Goal: Task Accomplishment & Management: Use online tool/utility

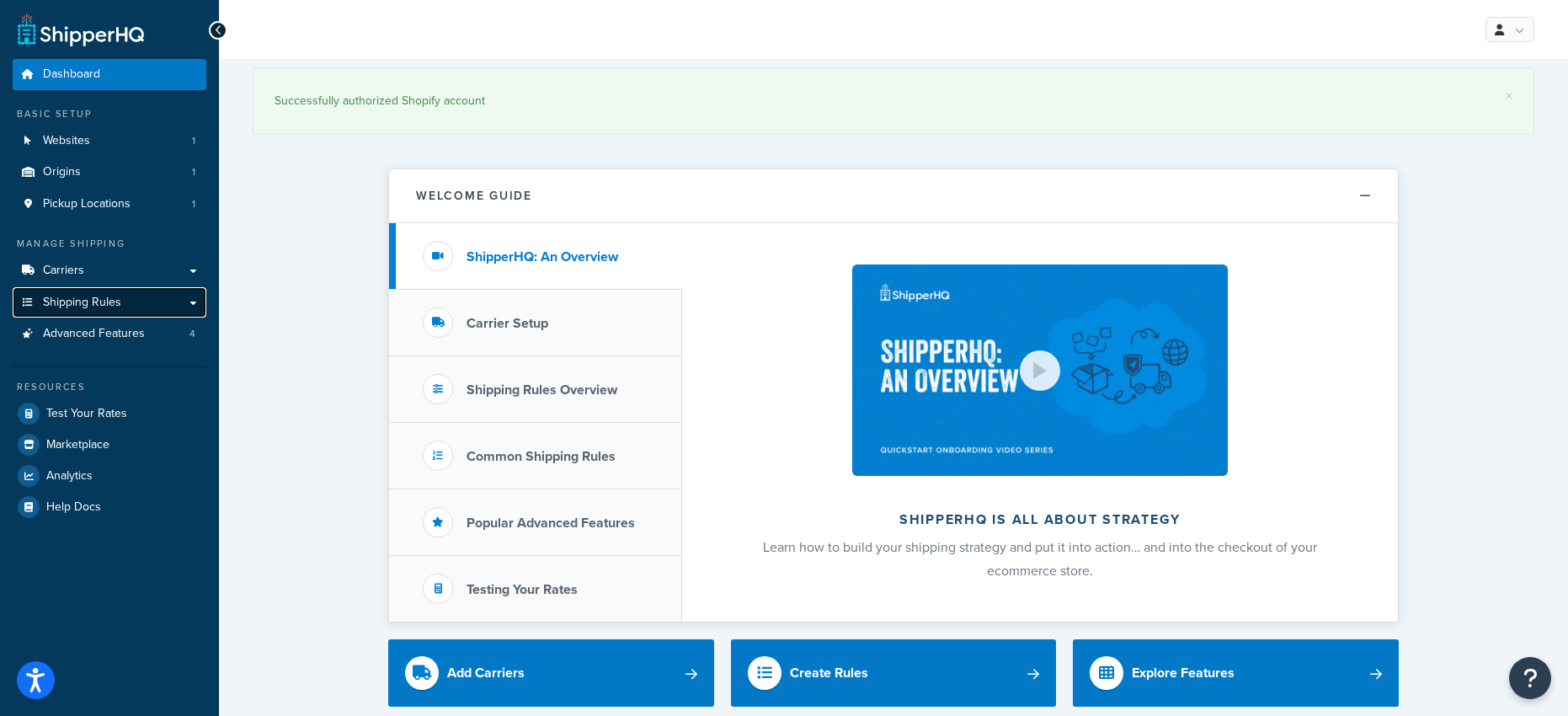
click at [89, 304] on span "Shipping Rules" at bounding box center [82, 303] width 79 height 14
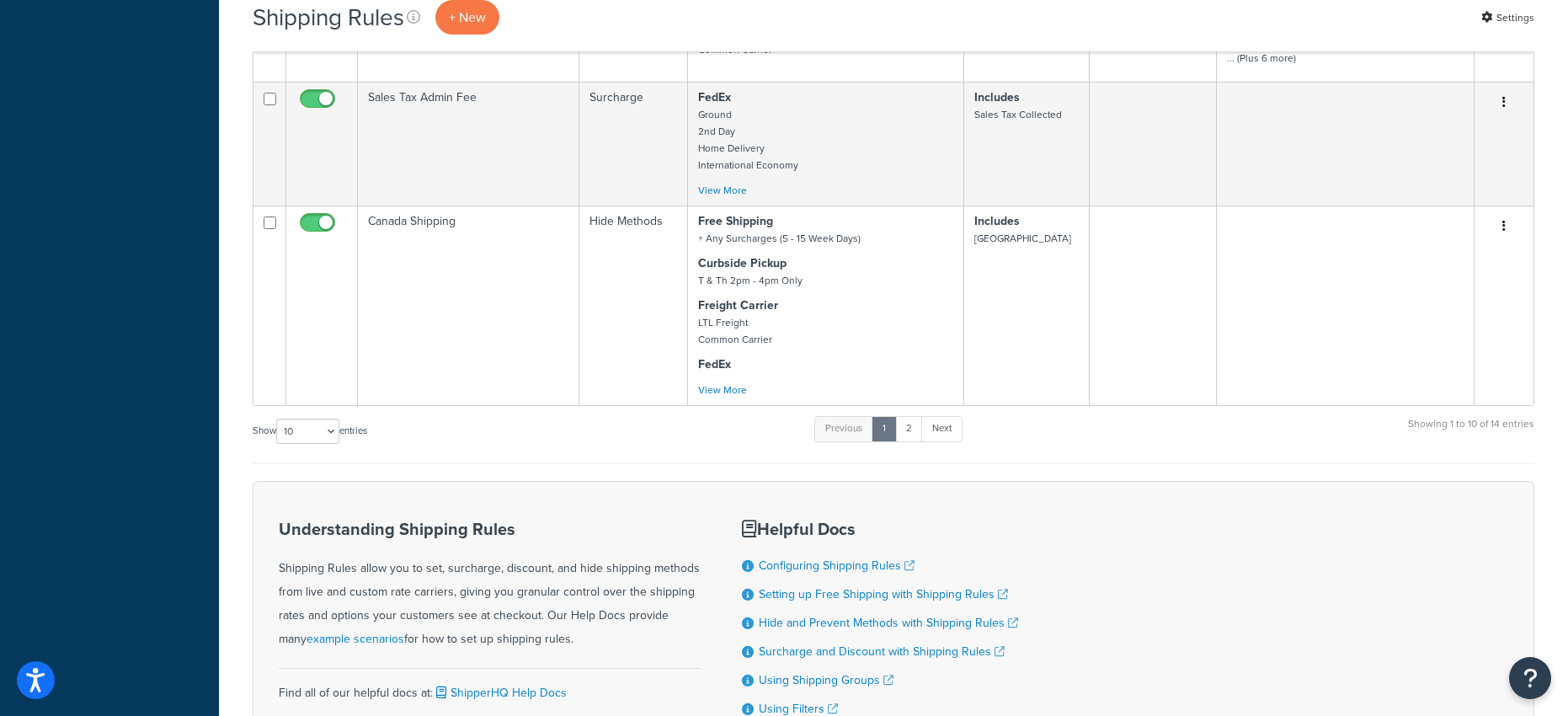
scroll to position [978, 0]
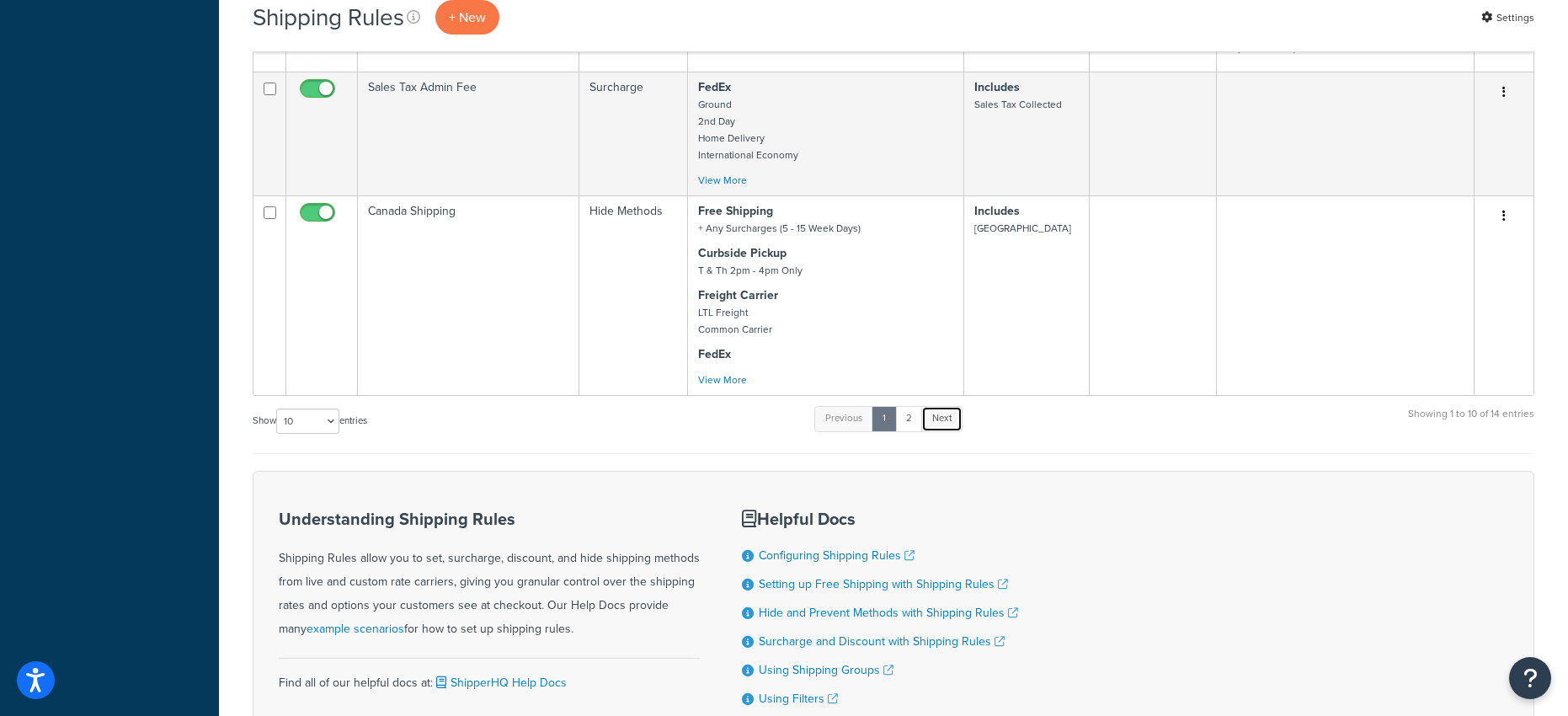
click at [948, 422] on link "Next" at bounding box center [942, 419] width 41 height 25
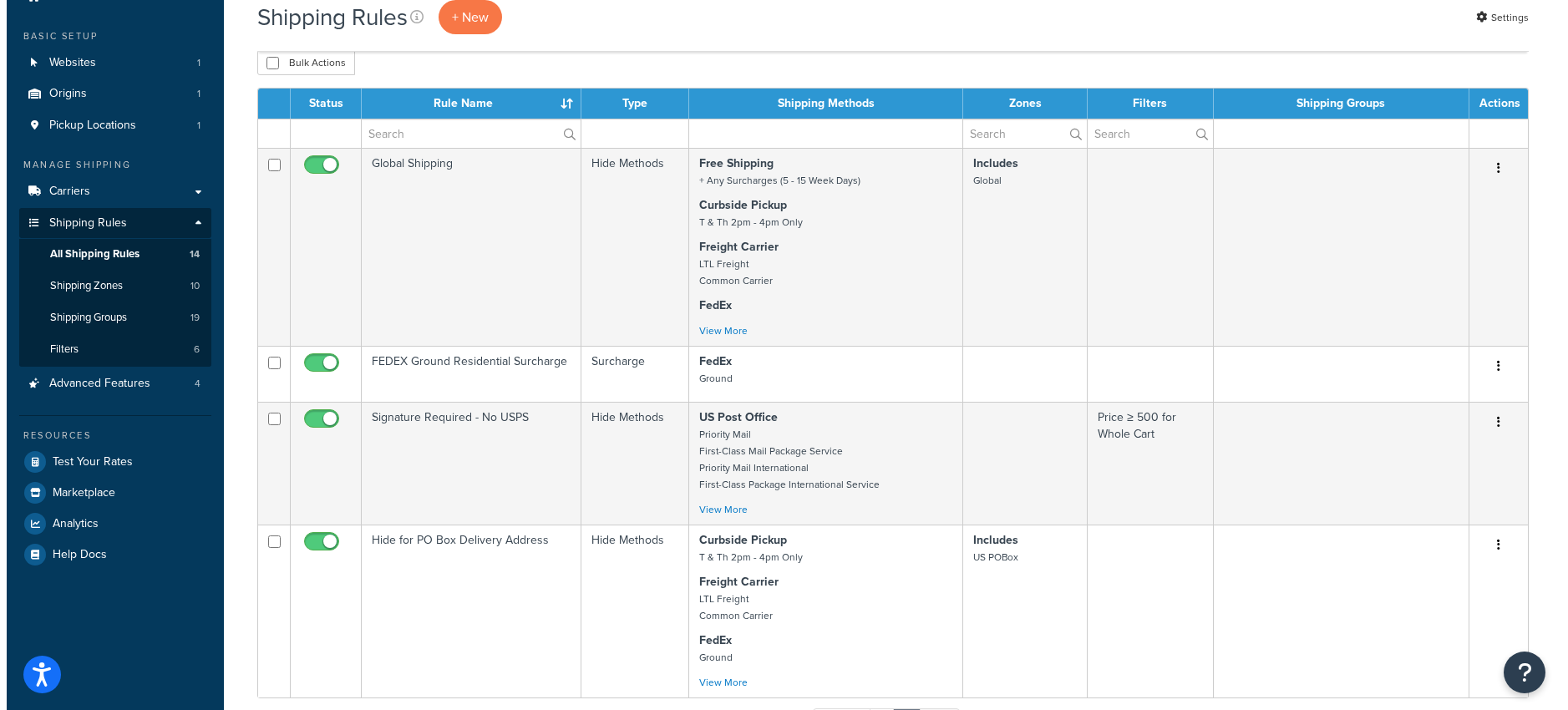
scroll to position [0, 0]
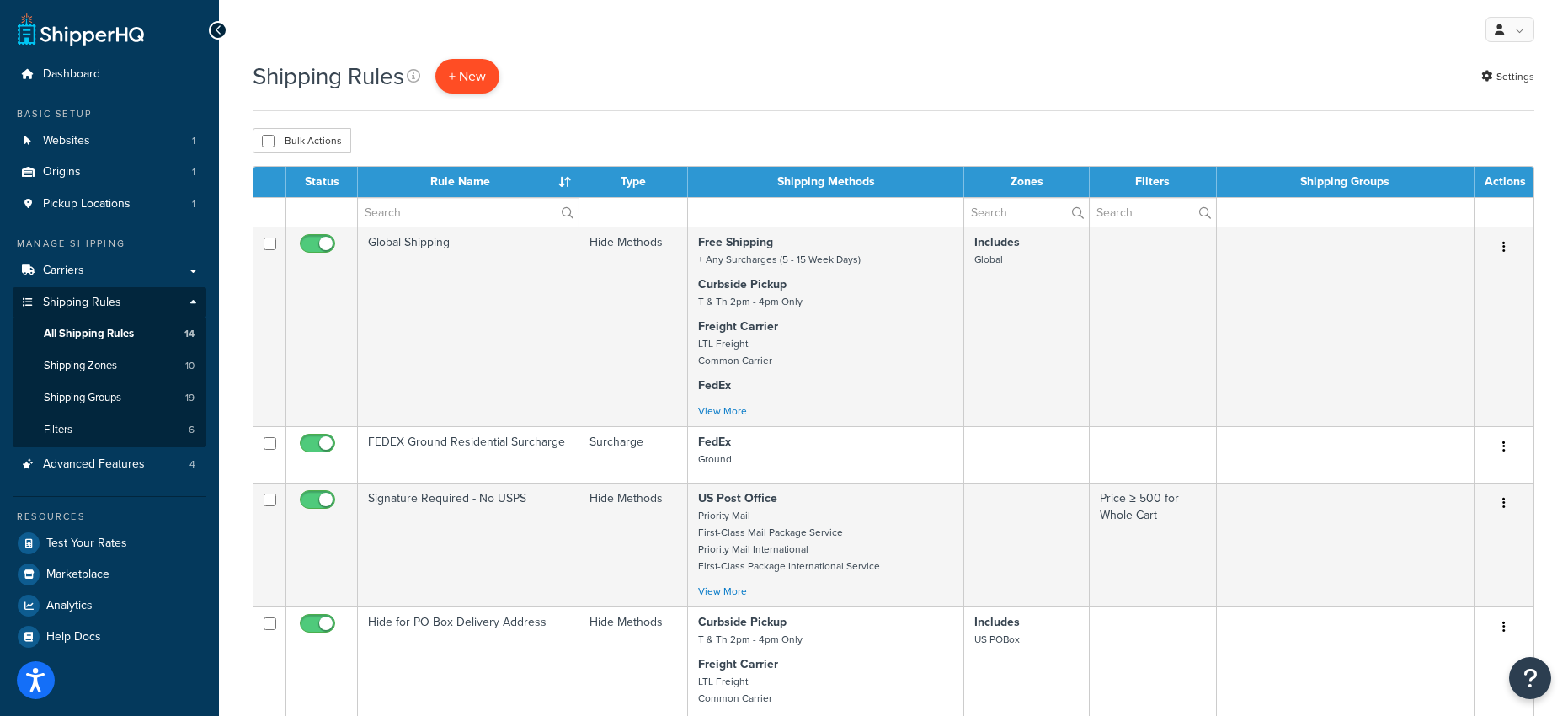
click at [474, 80] on p "+ New" at bounding box center [467, 77] width 64 height 35
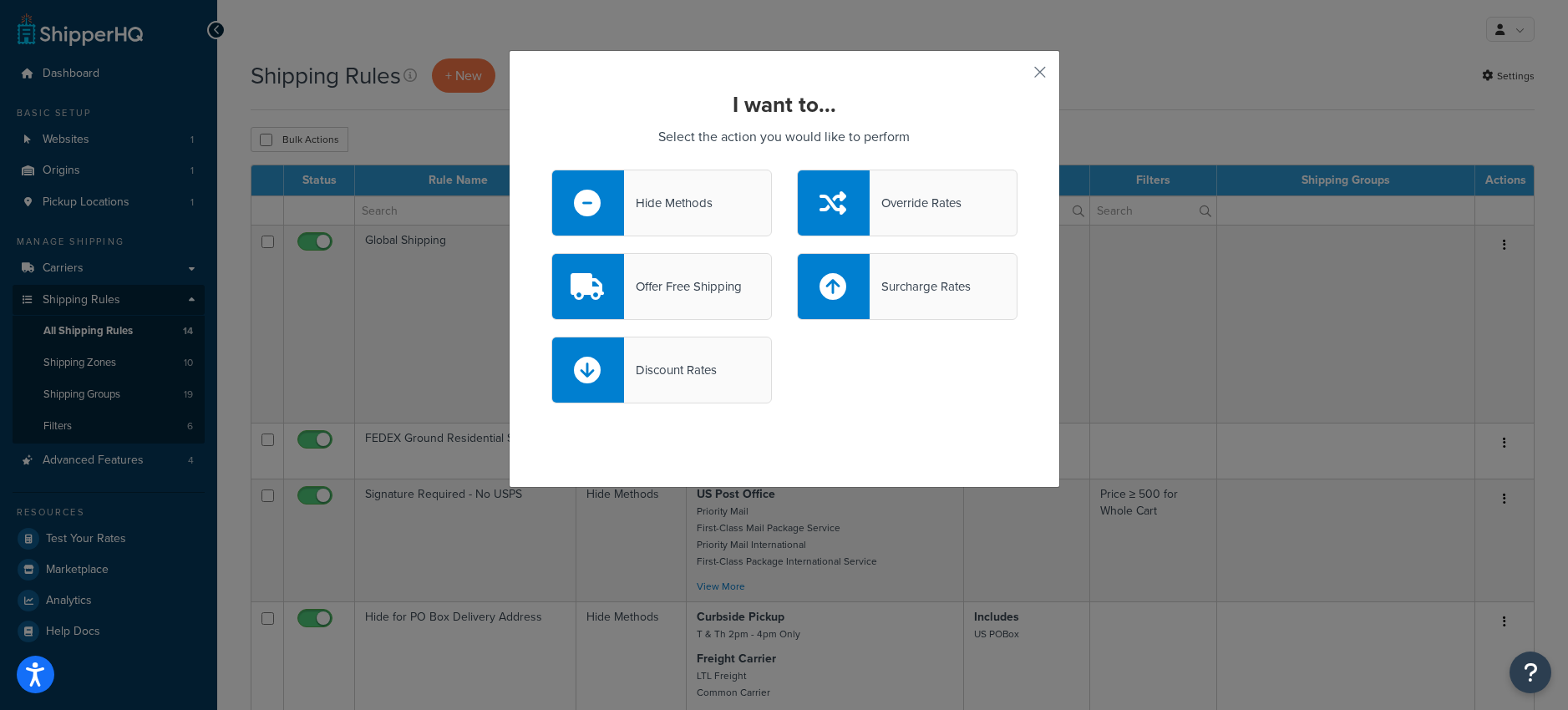
click at [679, 203] on div "Hide Methods" at bounding box center [668, 202] width 88 height 24
click at [0, 0] on input "Hide Methods" at bounding box center [0, 0] width 0 height 0
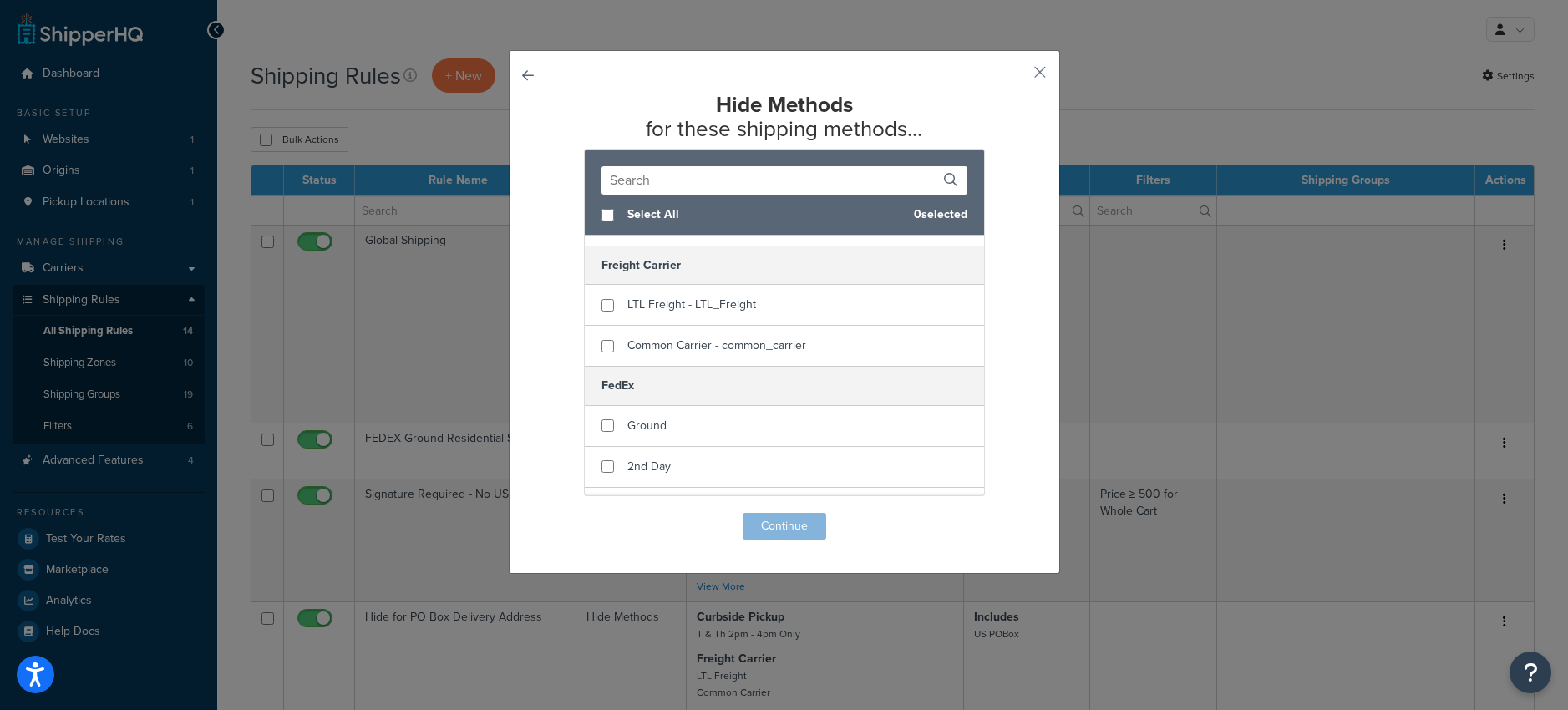
scroll to position [149, 0]
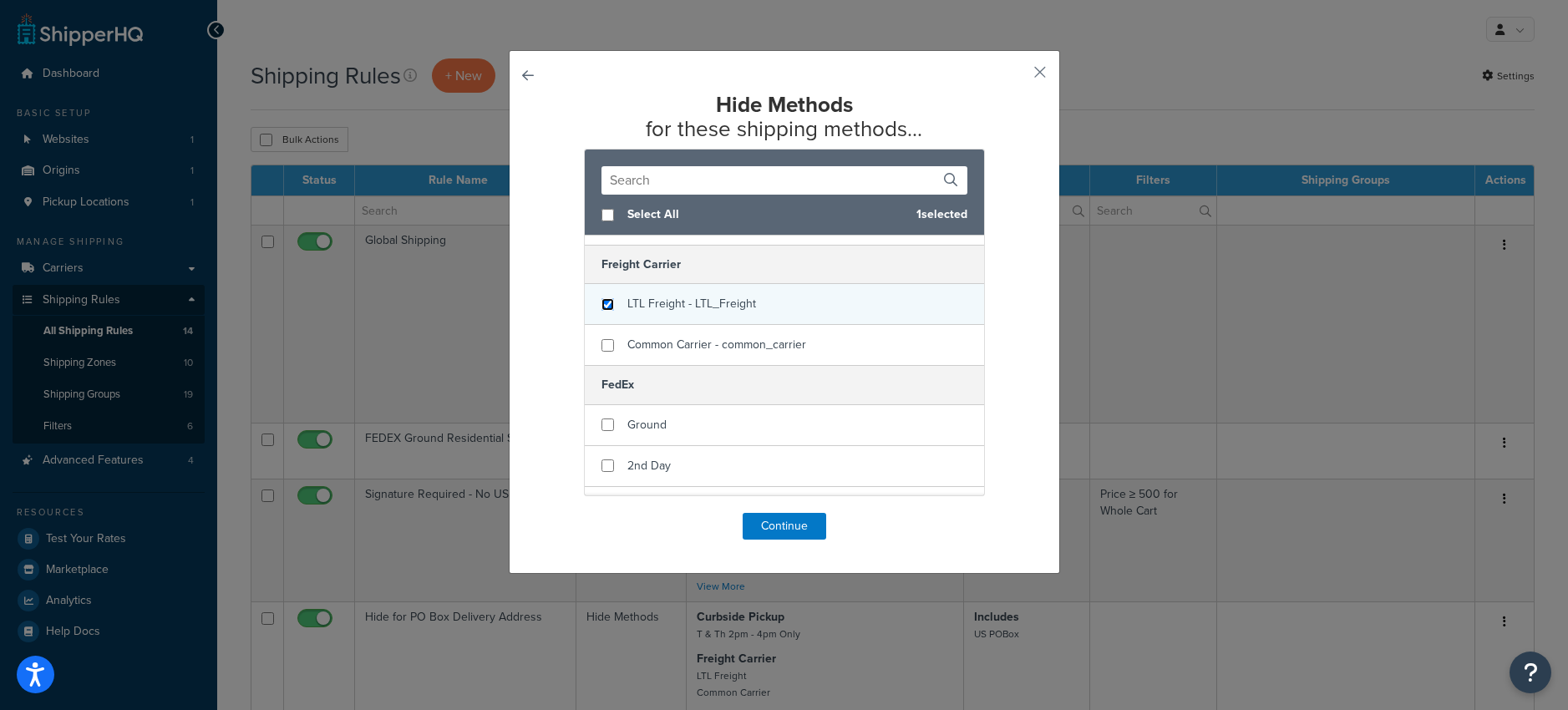
click at [604, 307] on input "checkbox" at bounding box center [607, 304] width 12 height 12
checkbox input "true"
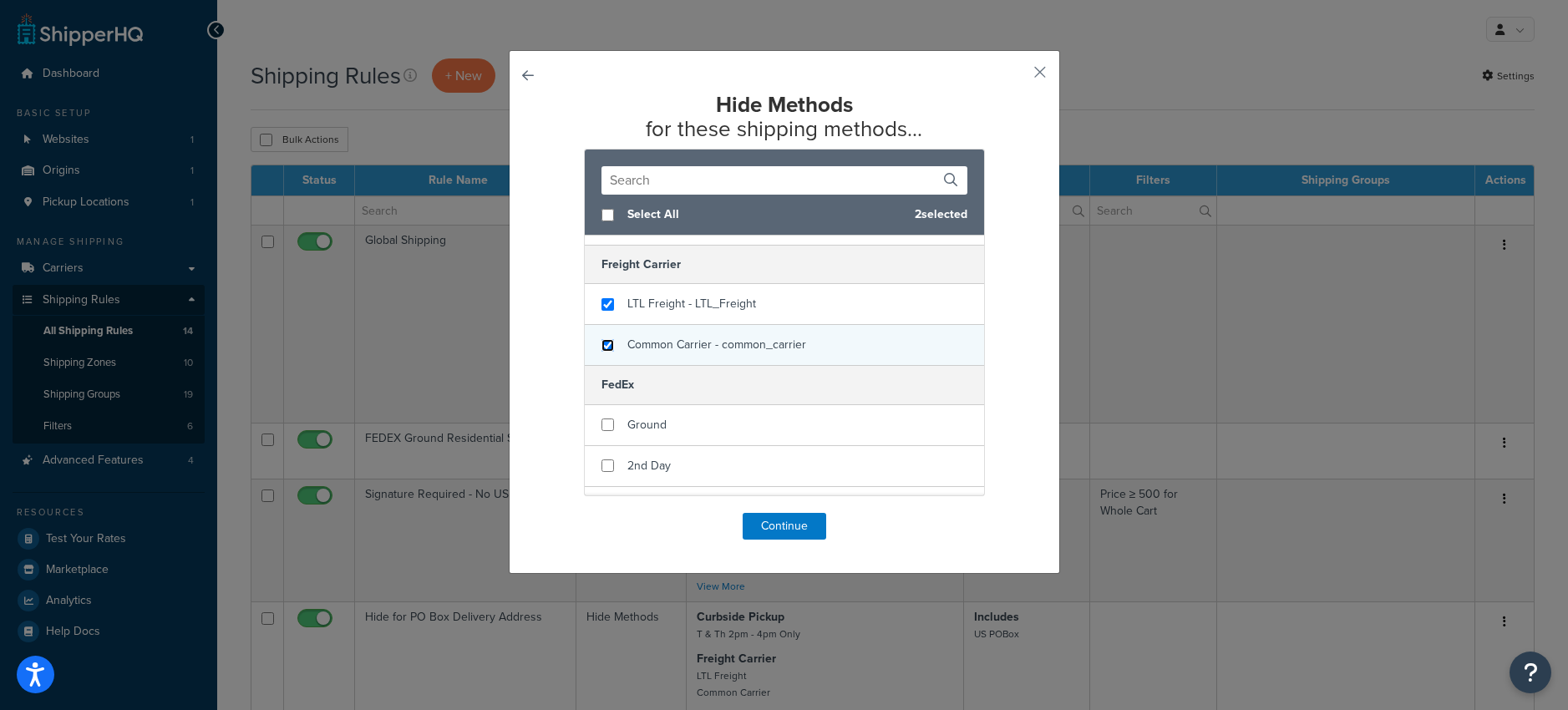
click at [602, 348] on input "checkbox" at bounding box center [607, 345] width 12 height 12
checkbox input "true"
click at [765, 525] on button "Continue" at bounding box center [785, 527] width 84 height 27
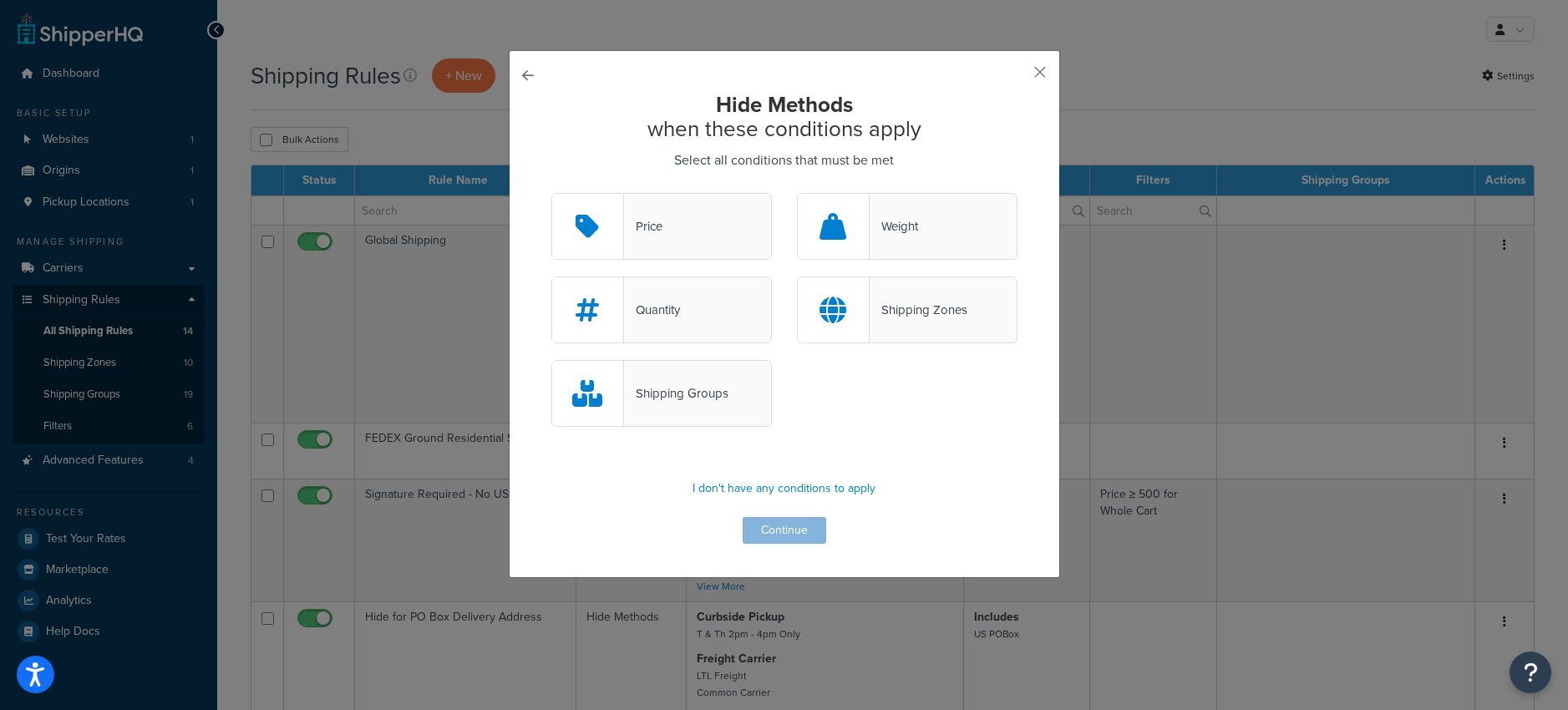
click at [692, 399] on div "Shipping Groups" at bounding box center [677, 393] width 105 height 24
click at [0, 0] on input "Shipping Groups" at bounding box center [0, 0] width 0 height 0
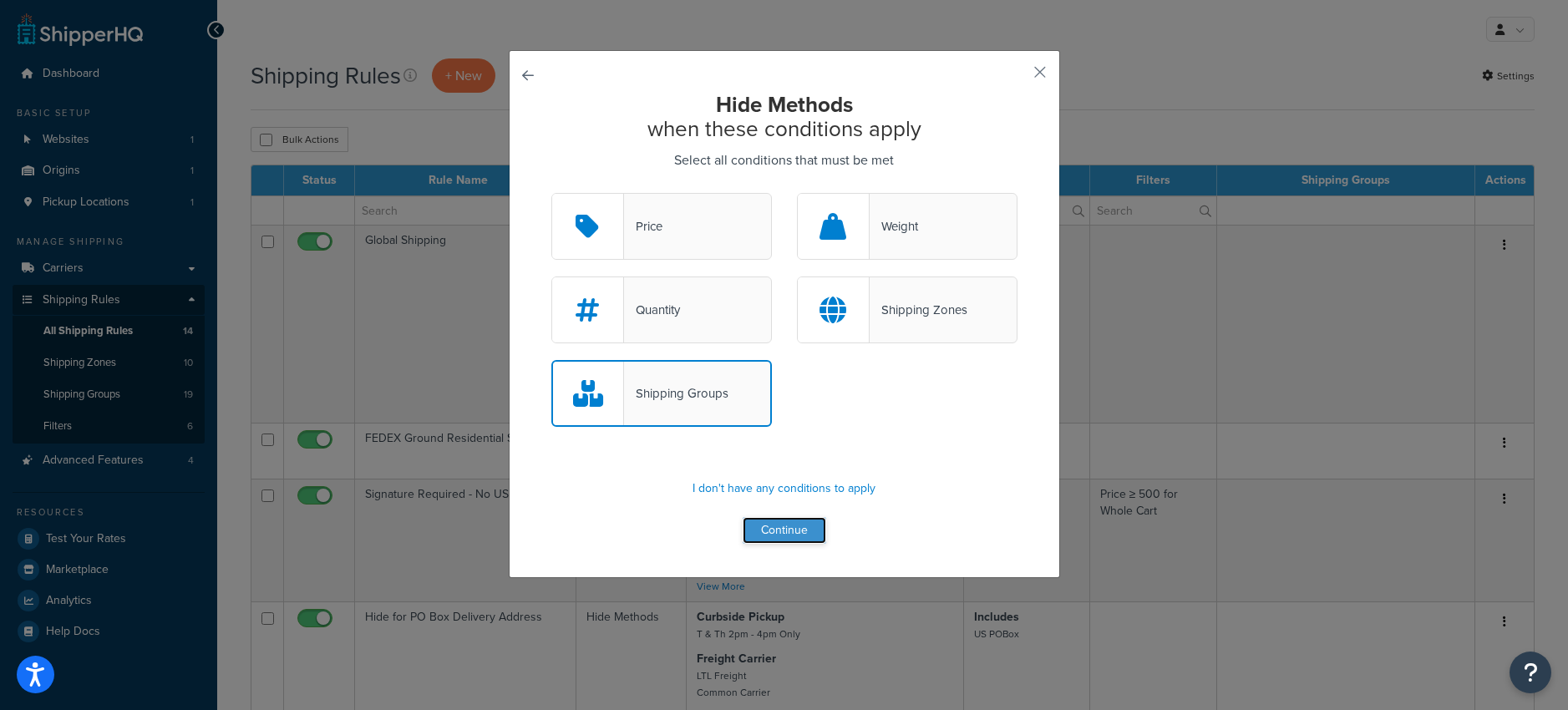
click at [789, 536] on button "Continue" at bounding box center [785, 530] width 84 height 27
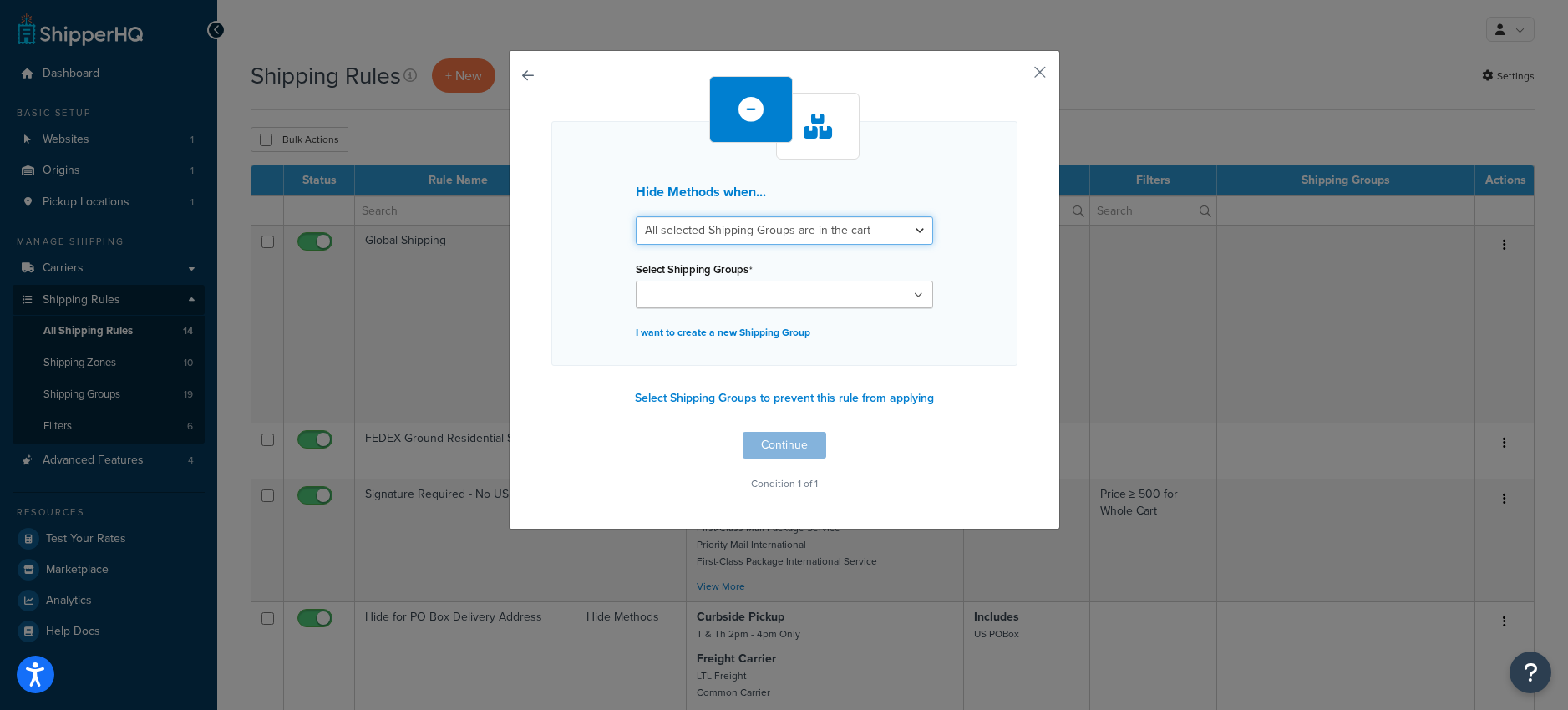
click at [855, 232] on select "All selected Shipping Groups are in the cart Any selected Shipping Groups are i…" at bounding box center [784, 231] width 297 height 29
click at [551, 432] on button "button" at bounding box center [551, 432] width 0 height 0
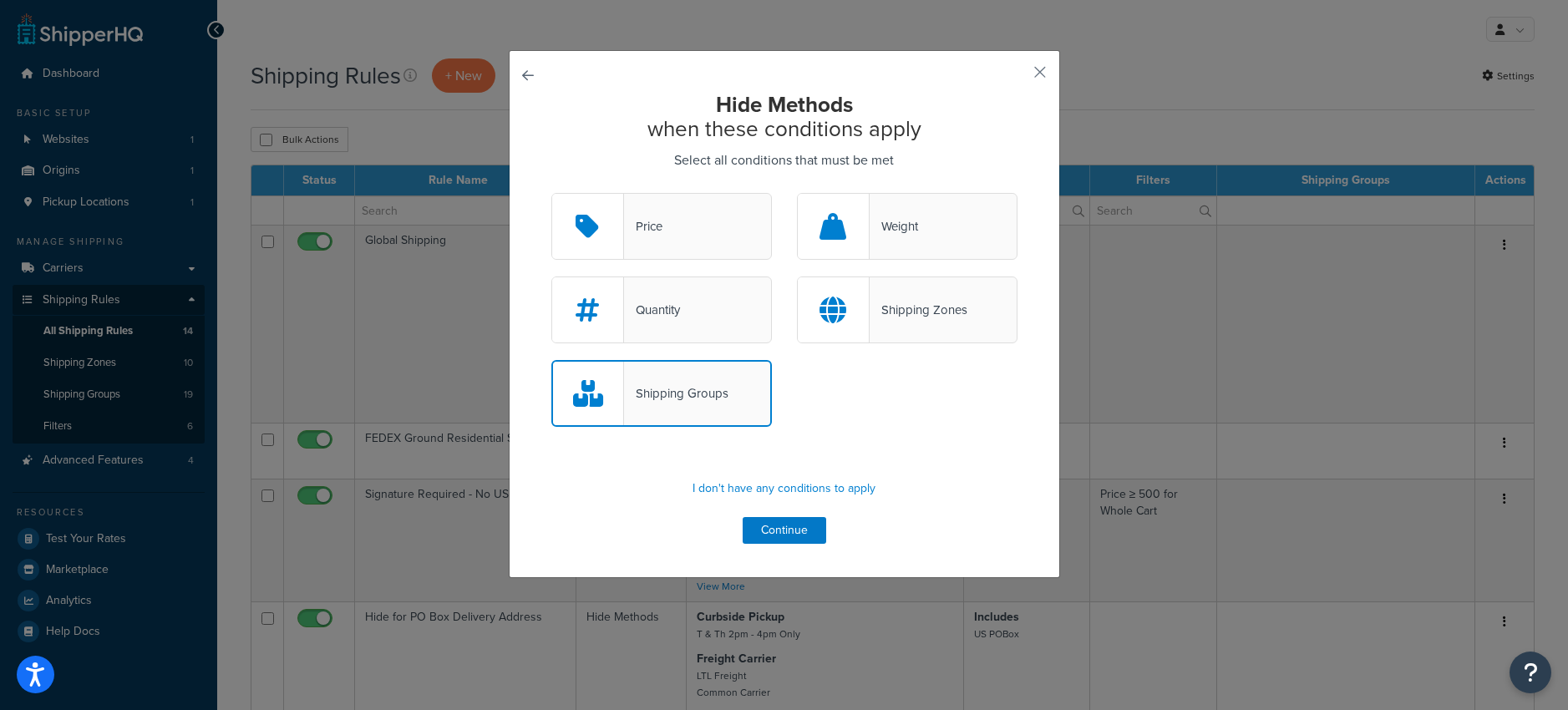
click at [667, 226] on div "Price" at bounding box center [661, 226] width 220 height 67
click at [0, 0] on input "Price" at bounding box center [0, 0] width 0 height 0
click at [641, 228] on div "Price" at bounding box center [643, 226] width 38 height 24
click at [0, 0] on input "Price" at bounding box center [0, 0] width 0 height 0
click at [654, 232] on div "Price" at bounding box center [643, 226] width 38 height 24
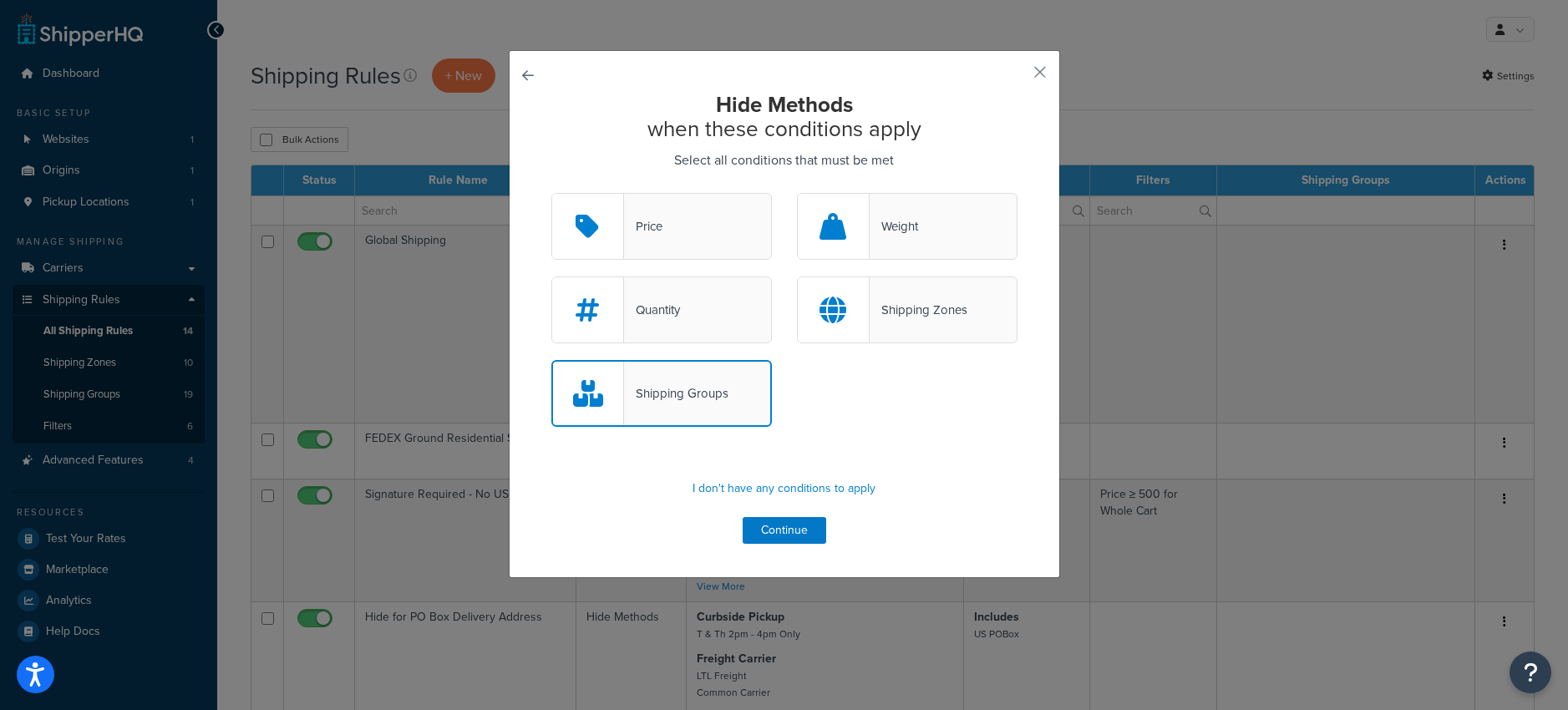
click at [0, 0] on input "Price" at bounding box center [0, 0] width 0 height 0
click at [675, 399] on div "Shipping Groups" at bounding box center [677, 393] width 105 height 24
click at [0, 0] on input "Shipping Groups" at bounding box center [0, 0] width 0 height 0
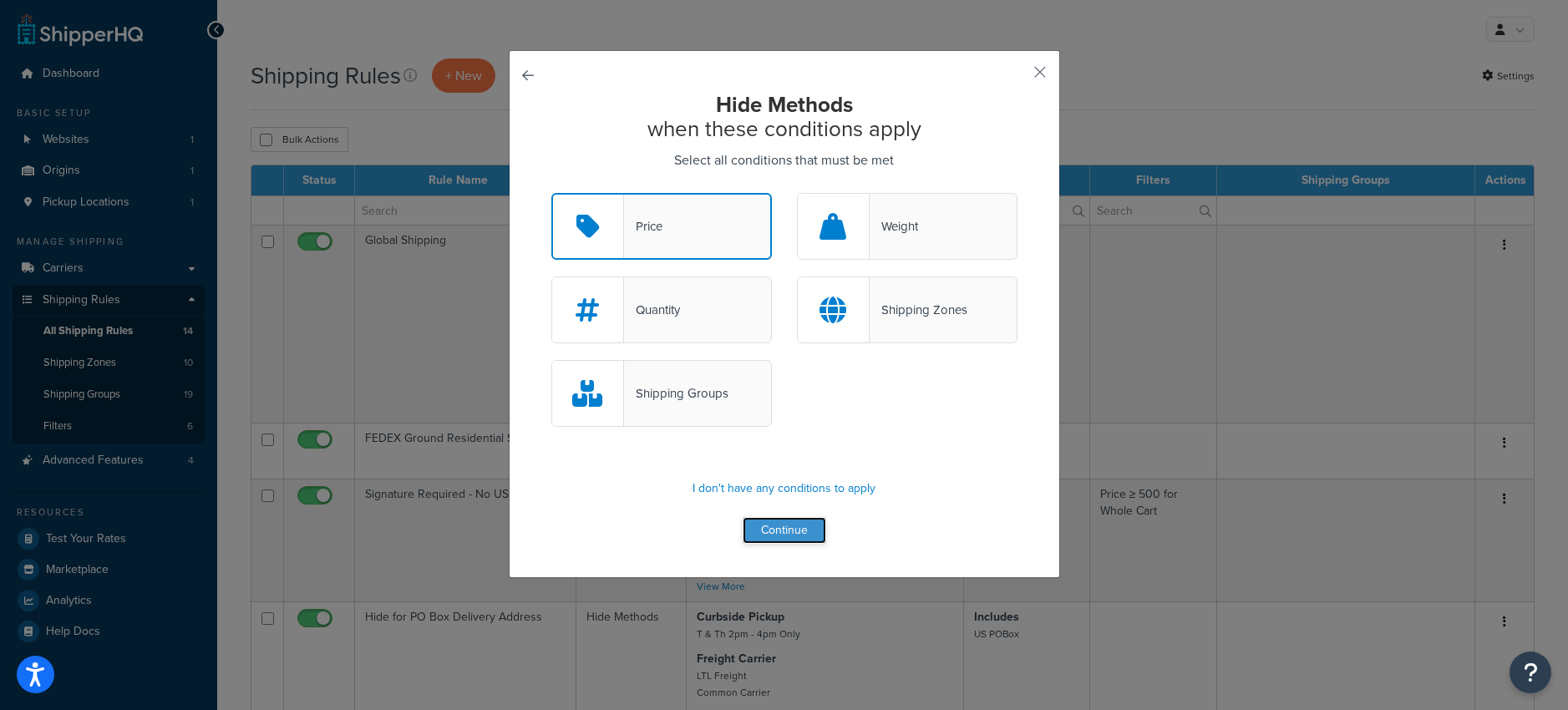
click at [774, 531] on button "Continue" at bounding box center [785, 530] width 84 height 27
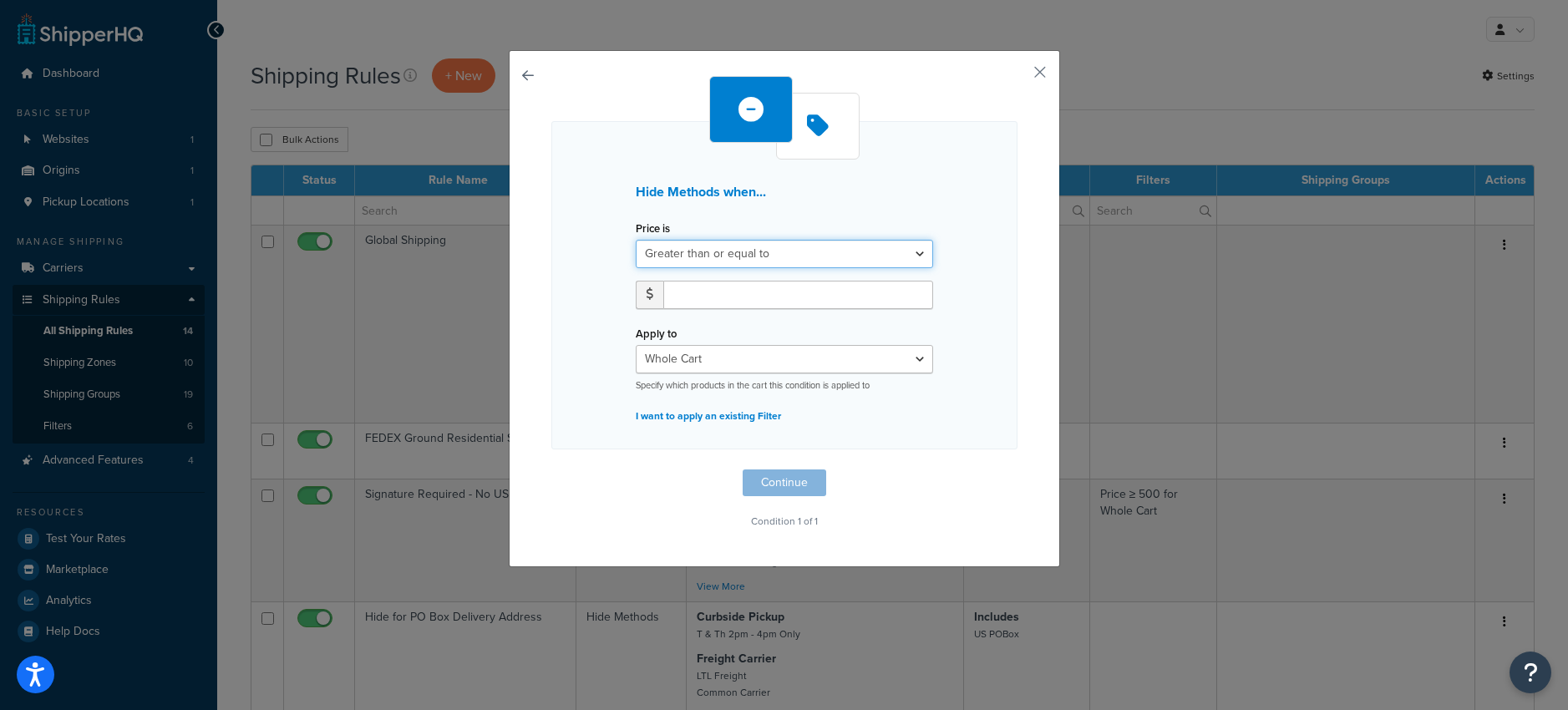
click at [812, 252] on select "Greater than or equal to Between or equal to Less than or equal to" at bounding box center [784, 254] width 297 height 29
select select "UNDER"
click at [636, 240] on select "Greater than or equal to Between or equal to Less than or equal to" at bounding box center [784, 254] width 297 height 29
click at [751, 285] on input "number" at bounding box center [798, 295] width 270 height 29
type input "2500"
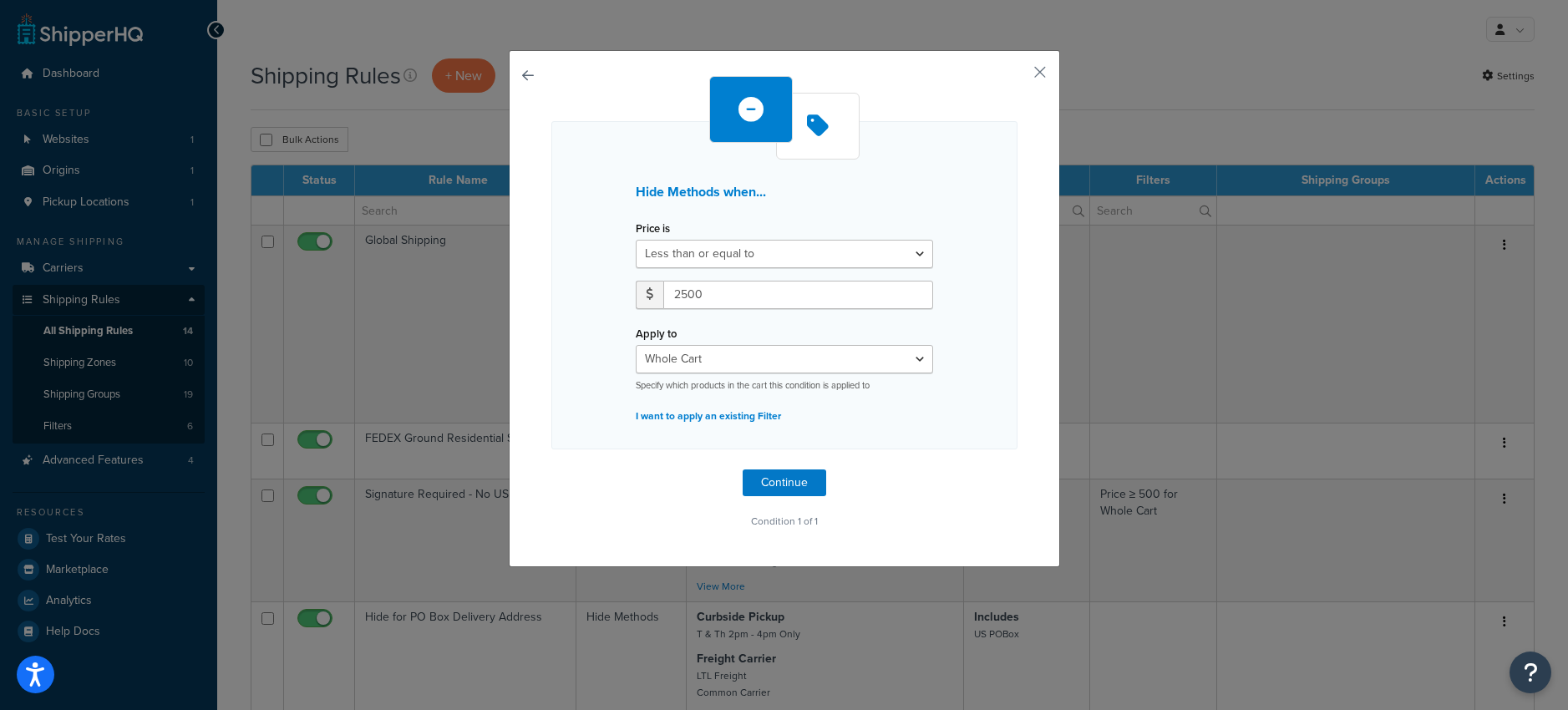
click at [572, 329] on div "Hide Methods when... Price is Greater than or equal to Between or equal to Less…" at bounding box center [784, 285] width 467 height 329
click at [779, 355] on select "Whole Cart Everything in Shipping Group Everything at Origin Each Item within S…" at bounding box center [784, 359] width 297 height 29
click at [780, 486] on button "Continue" at bounding box center [785, 483] width 84 height 27
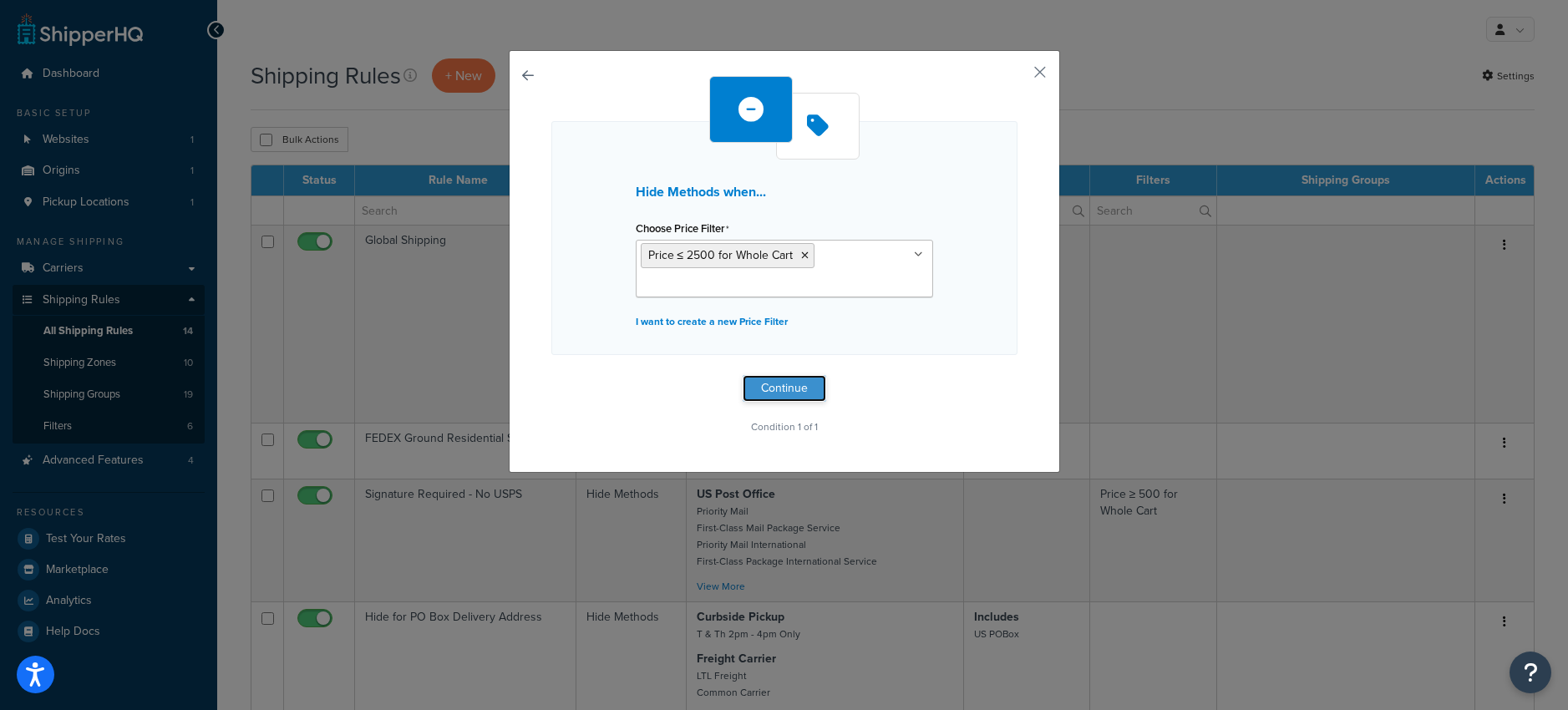
click at [767, 389] on button "Continue" at bounding box center [785, 389] width 84 height 27
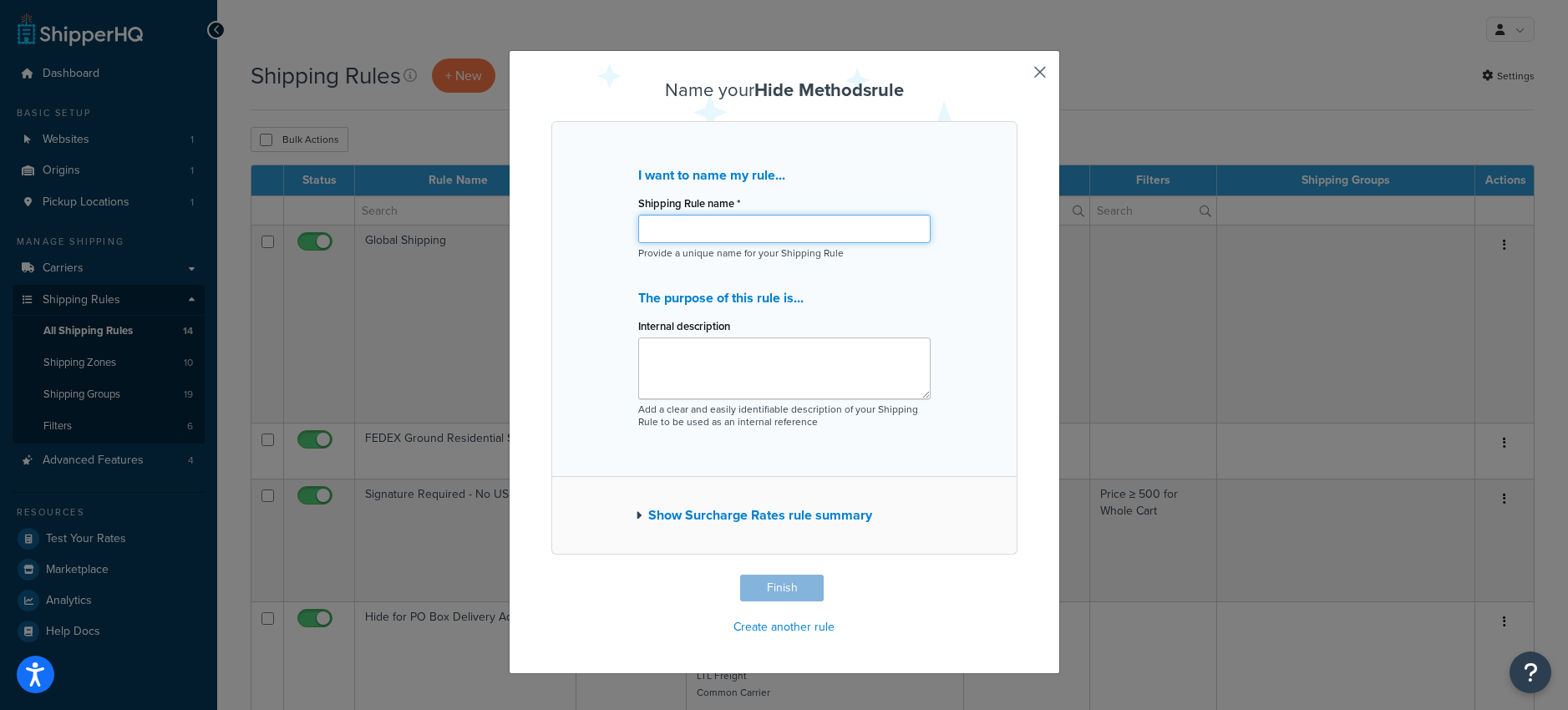
click at [683, 235] on input "Shipping Rule name *" at bounding box center [785, 229] width 293 height 29
type input "Hide Freight Option"
click at [788, 585] on button "Finish" at bounding box center [782, 588] width 84 height 27
